Goal: Task Accomplishment & Management: Use online tool/utility

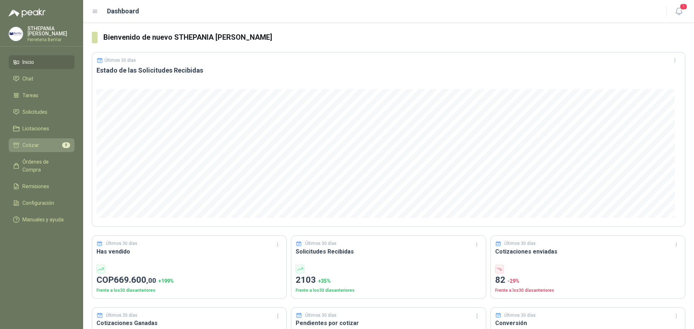
click at [52, 146] on li "Cotizar 8" at bounding box center [41, 145] width 57 height 8
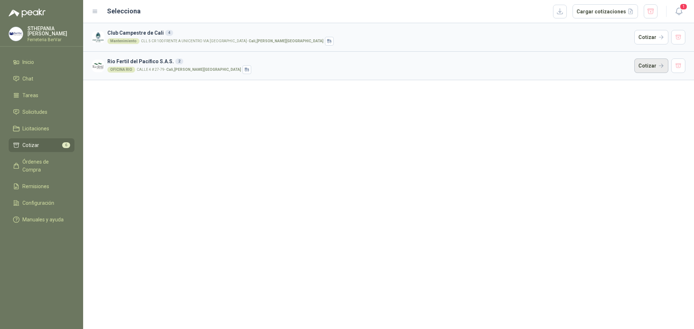
click at [646, 69] on button "Cotizar" at bounding box center [651, 66] width 34 height 14
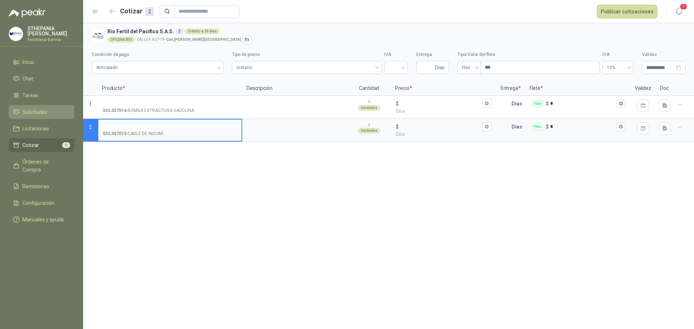
click at [37, 109] on span "Solicitudes" at bounding box center [34, 112] width 25 height 8
